Goal: Information Seeking & Learning: Understand process/instructions

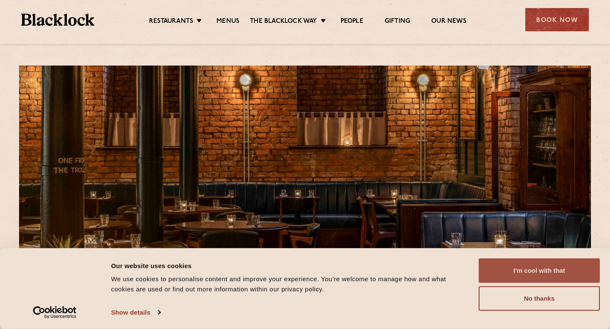
click at [527, 273] on button "I'm cool with that" at bounding box center [538, 271] width 121 height 25
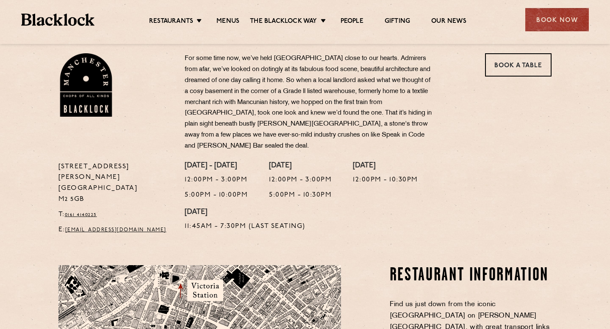
scroll to position [284, 0]
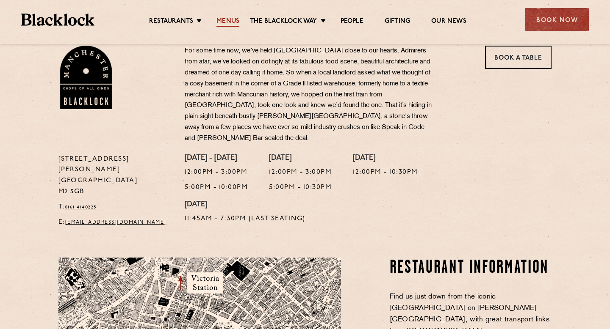
click at [228, 22] on link "Menus" at bounding box center [227, 21] width 23 height 9
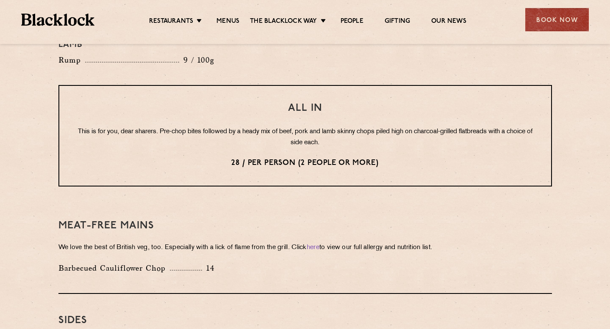
scroll to position [1048, 0]
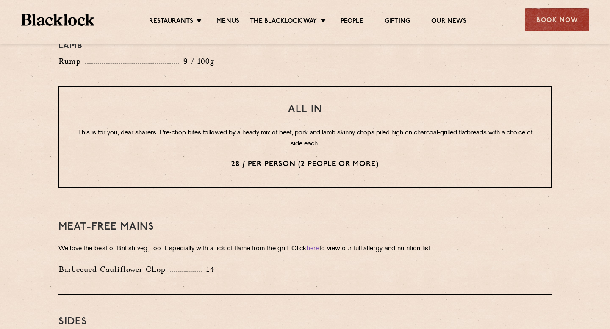
click at [286, 128] on p "This is for you, dear sharers. Pre-chop bites followed by a heady mix of beef, …" at bounding box center [305, 139] width 458 height 22
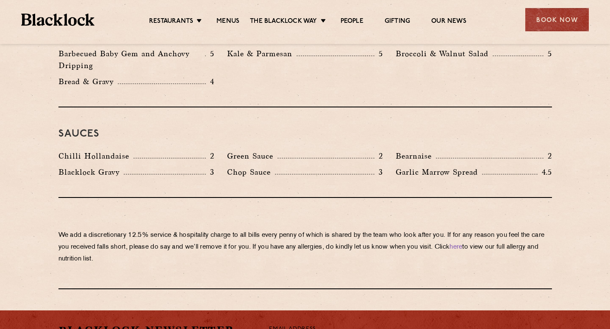
scroll to position [1358, 0]
